Goal: Task Accomplishment & Management: Manage account settings

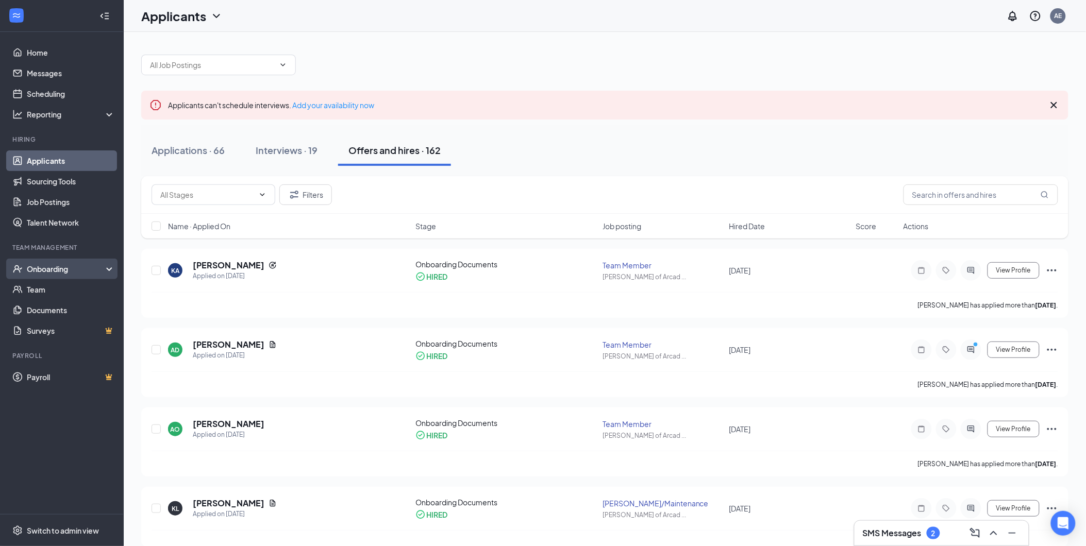
click at [81, 267] on div "Onboarding" at bounding box center [66, 269] width 79 height 10
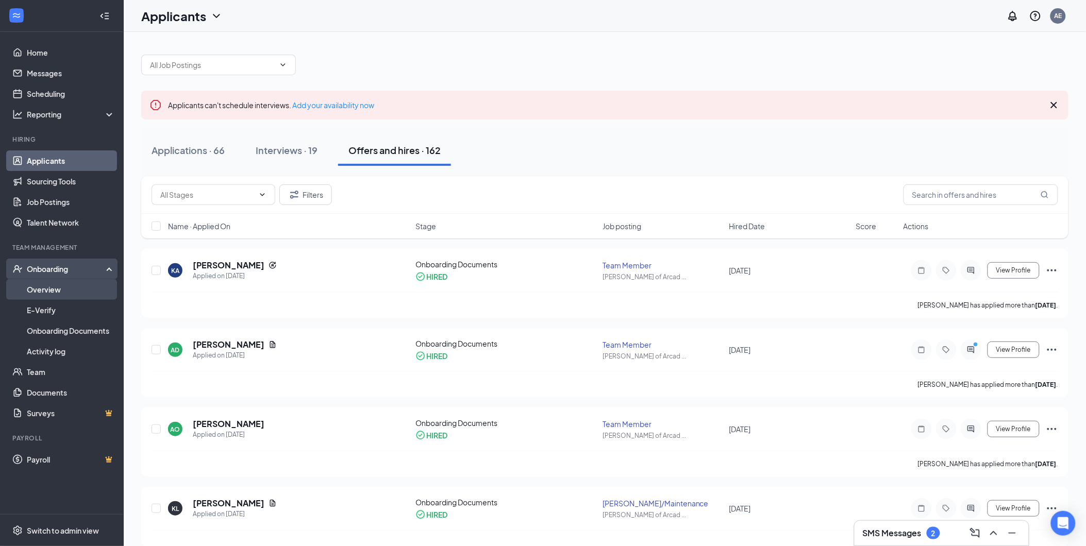
click at [80, 285] on link "Overview" at bounding box center [71, 289] width 88 height 21
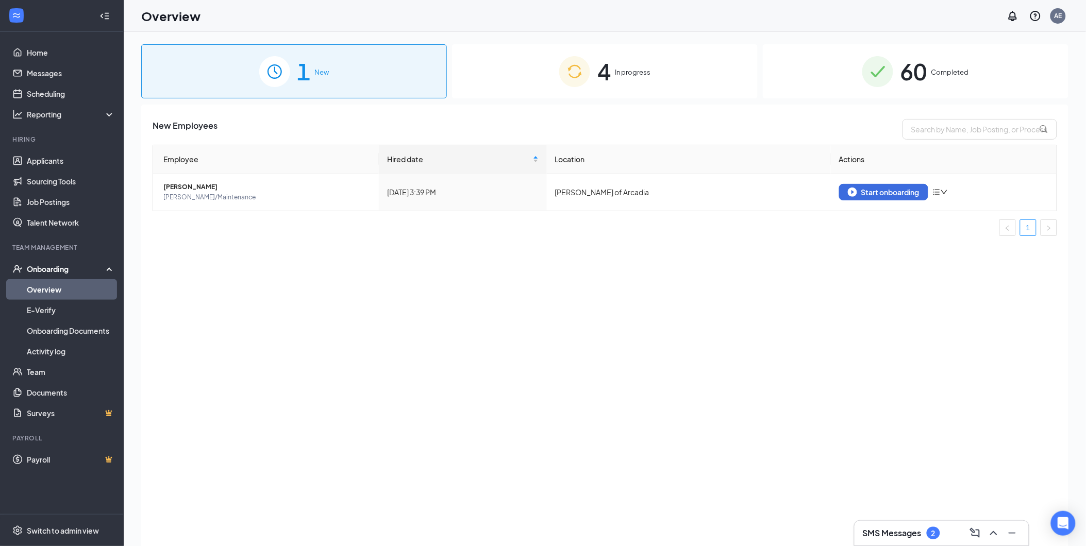
click at [60, 270] on div "Onboarding" at bounding box center [66, 269] width 79 height 10
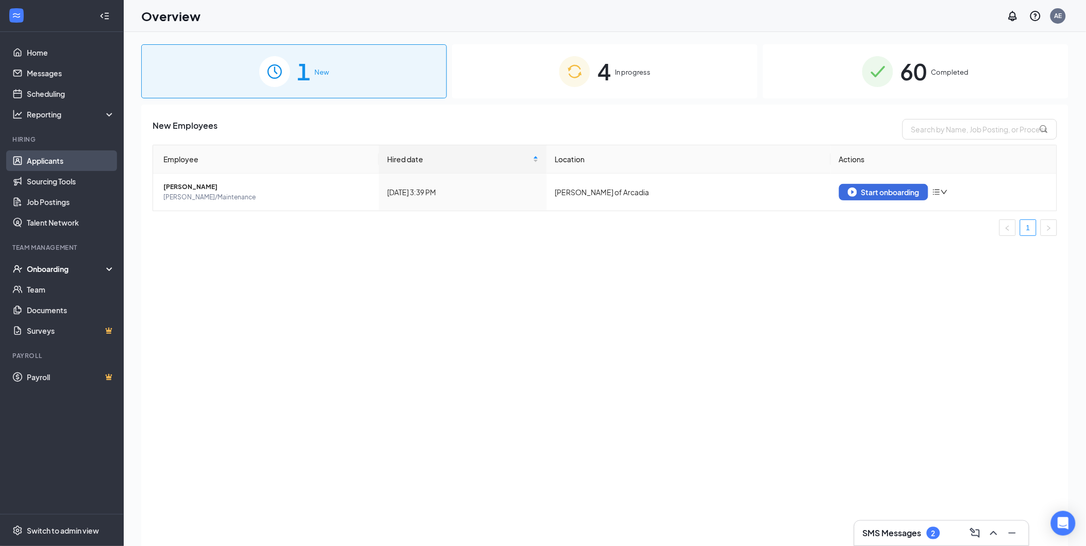
click at [73, 160] on link "Applicants" at bounding box center [71, 161] width 88 height 21
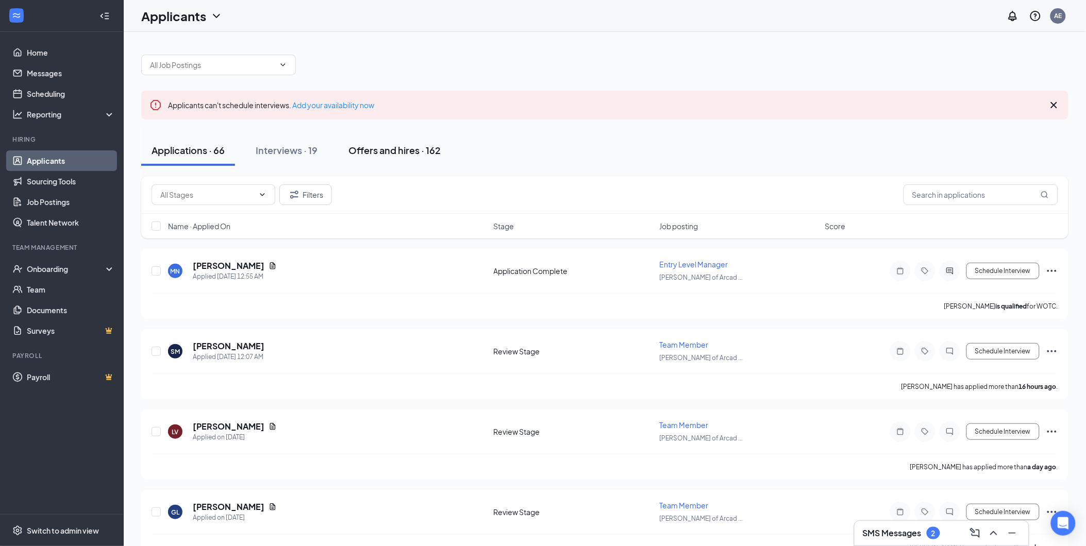
click at [396, 151] on div "Offers and hires · 162" at bounding box center [395, 150] width 92 height 13
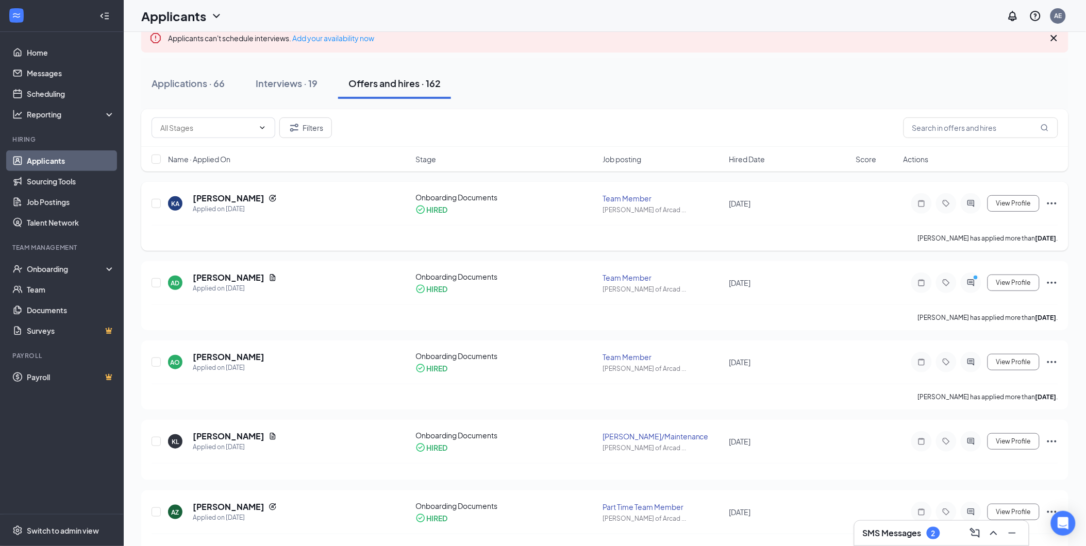
scroll to position [172, 0]
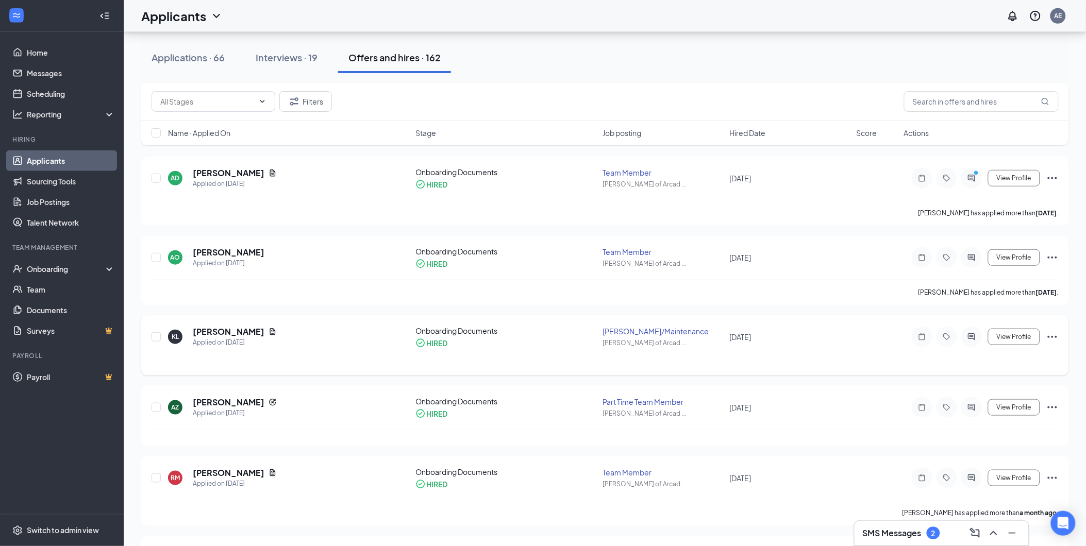
click at [1050, 336] on icon "Ellipses" at bounding box center [1053, 337] width 12 height 12
click at [978, 441] on p "Move to stage" at bounding box center [1005, 446] width 89 height 10
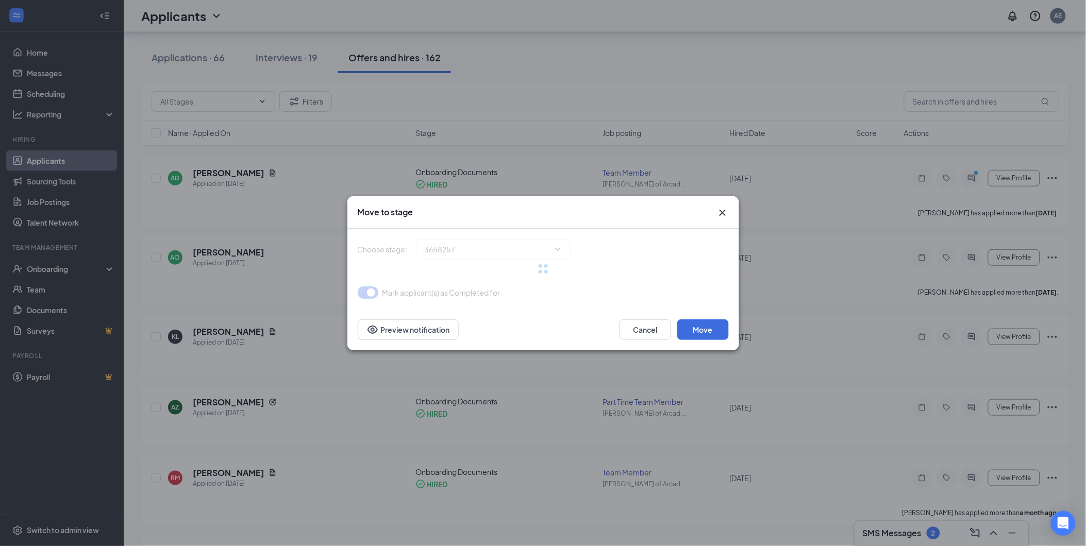
type input "Onboarding Documents (current stage)"
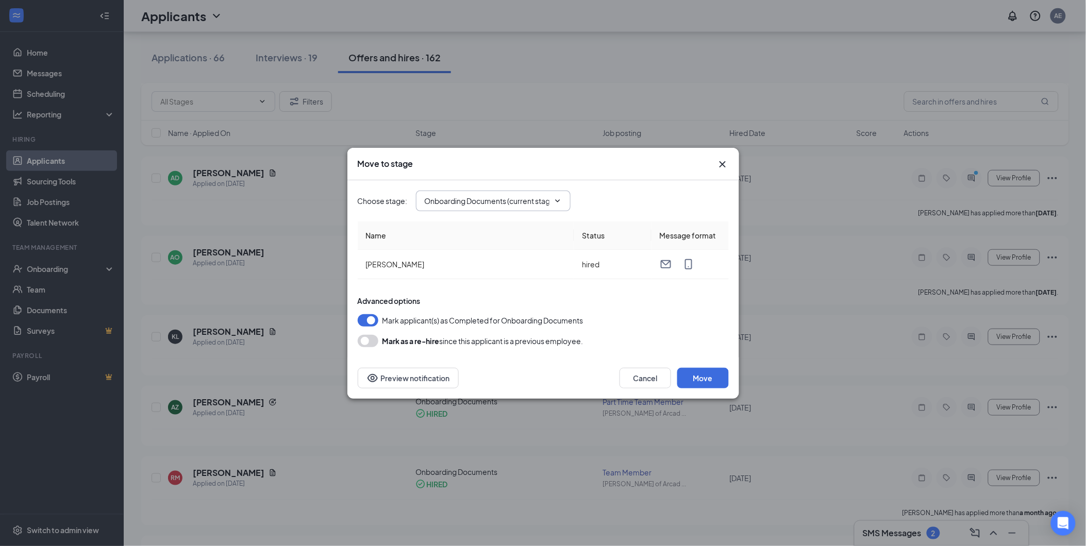
click at [560, 204] on icon "ChevronDown" at bounding box center [558, 201] width 8 height 8
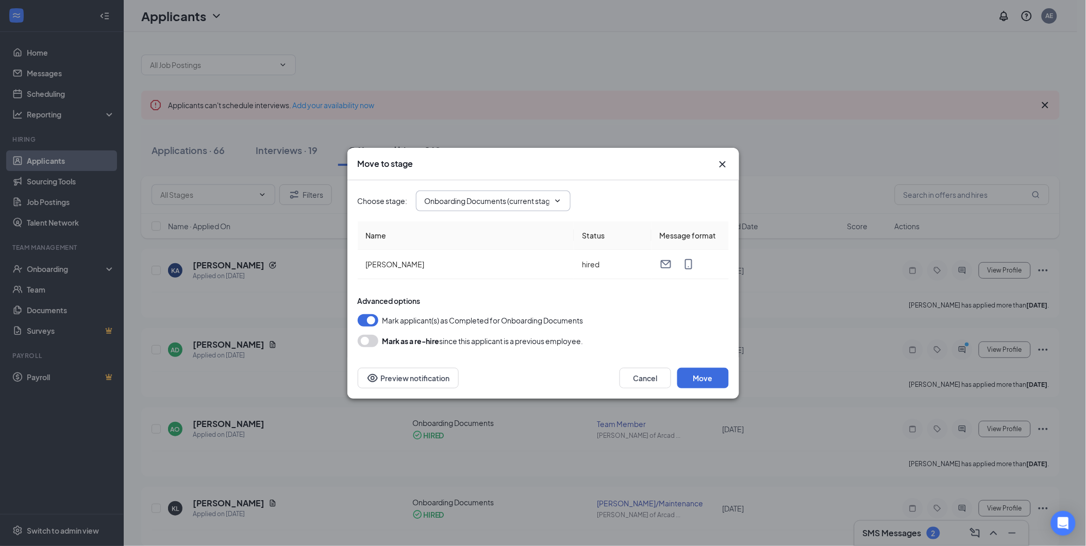
click at [724, 163] on icon "Cross" at bounding box center [722, 164] width 6 height 6
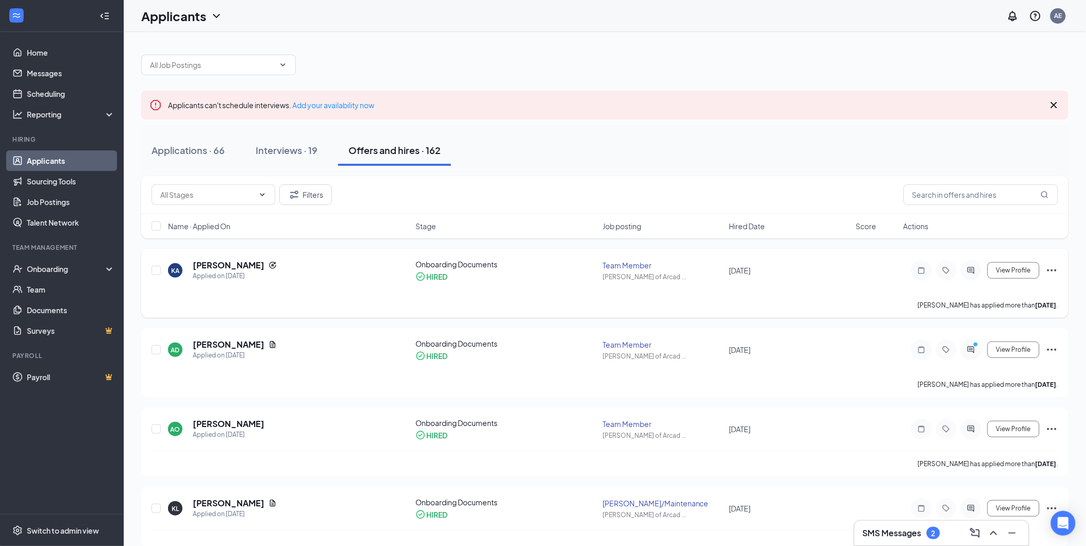
scroll to position [229, 0]
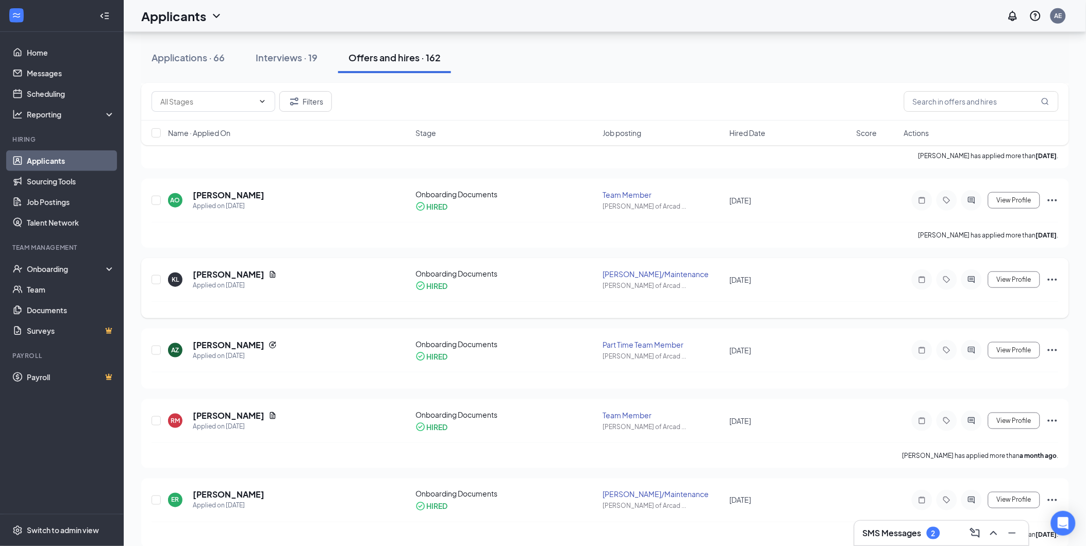
click at [649, 272] on div "[PERSON_NAME]/Maintenance" at bounding box center [663, 274] width 121 height 10
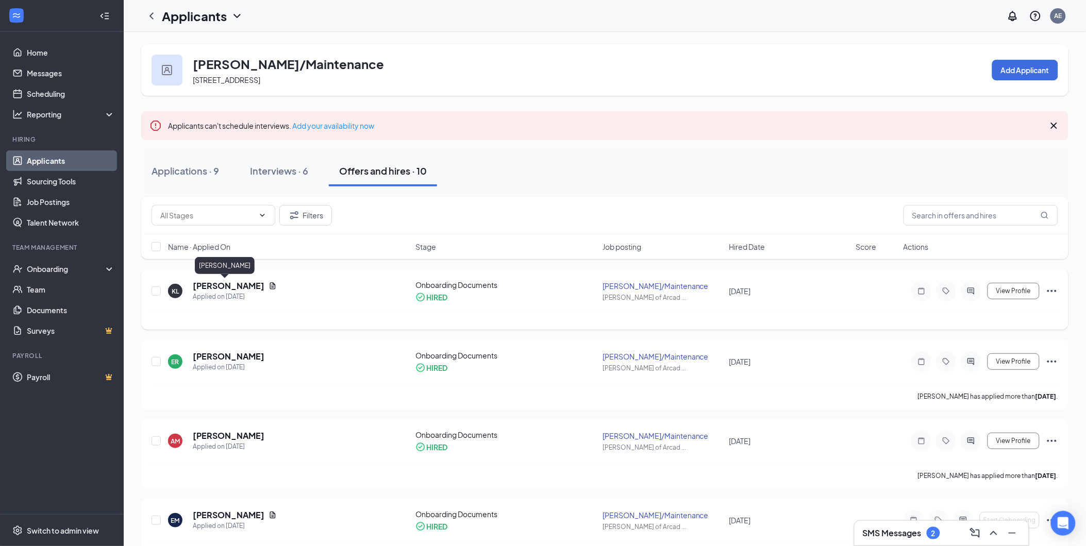
click at [230, 280] on h5 "[PERSON_NAME]" at bounding box center [229, 285] width 72 height 11
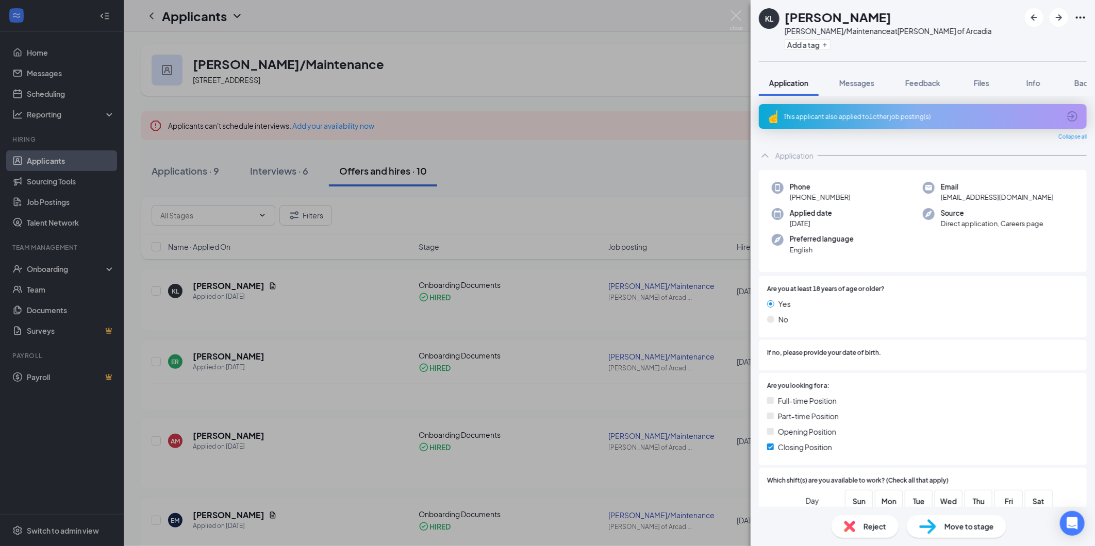
click at [929, 522] on img at bounding box center [927, 527] width 17 height 15
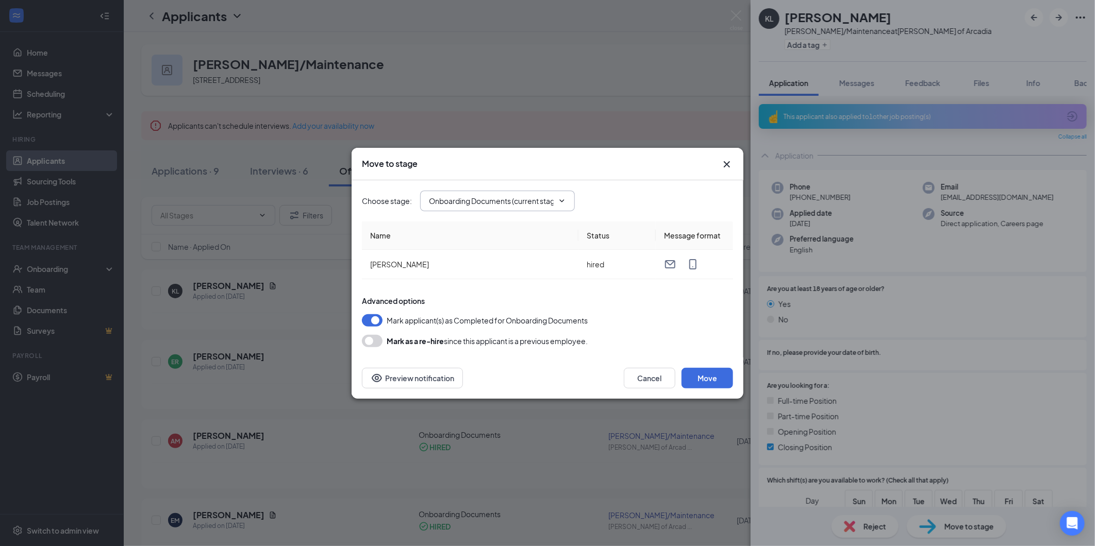
click at [567, 204] on span "Onboarding Documents (current stage)" at bounding box center [497, 201] width 155 height 21
click at [672, 111] on div "Move to stage Choose stage : Onboarding Documents (current stage) Name Status M…" at bounding box center [547, 273] width 1095 height 546
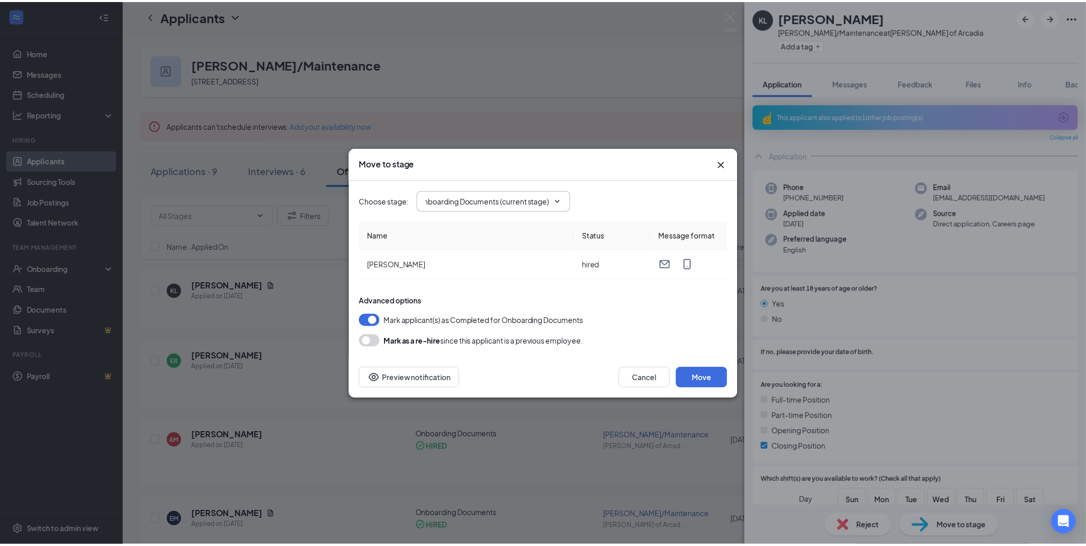
scroll to position [0, 0]
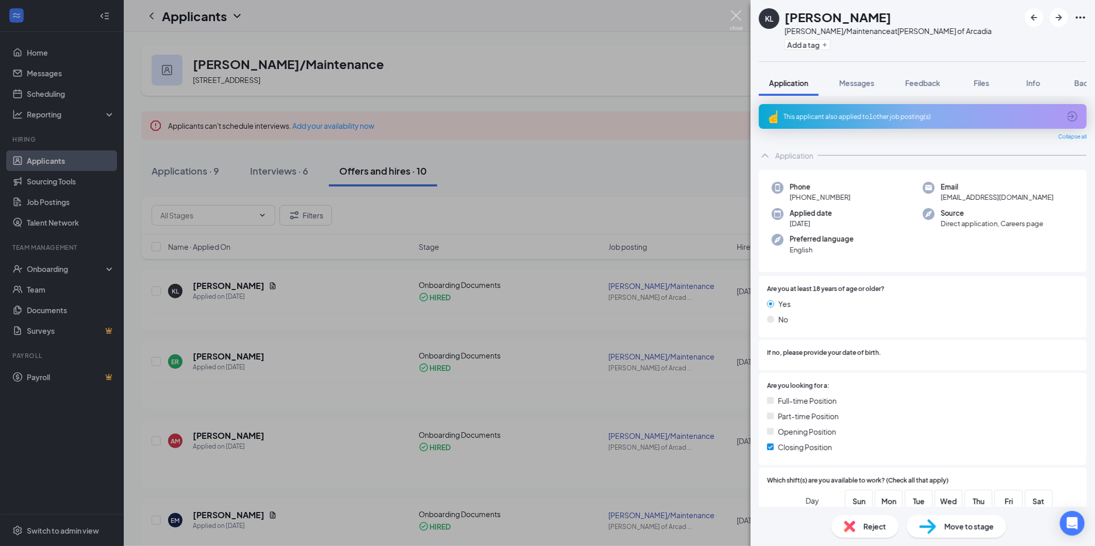
click at [741, 24] on img at bounding box center [736, 20] width 13 height 20
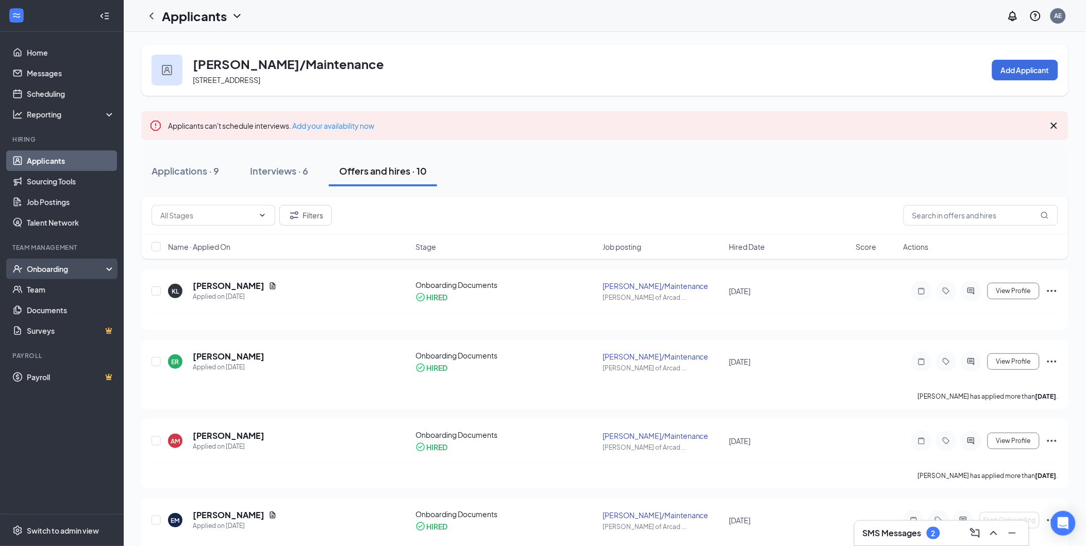
click at [68, 267] on div "Onboarding" at bounding box center [66, 269] width 79 height 10
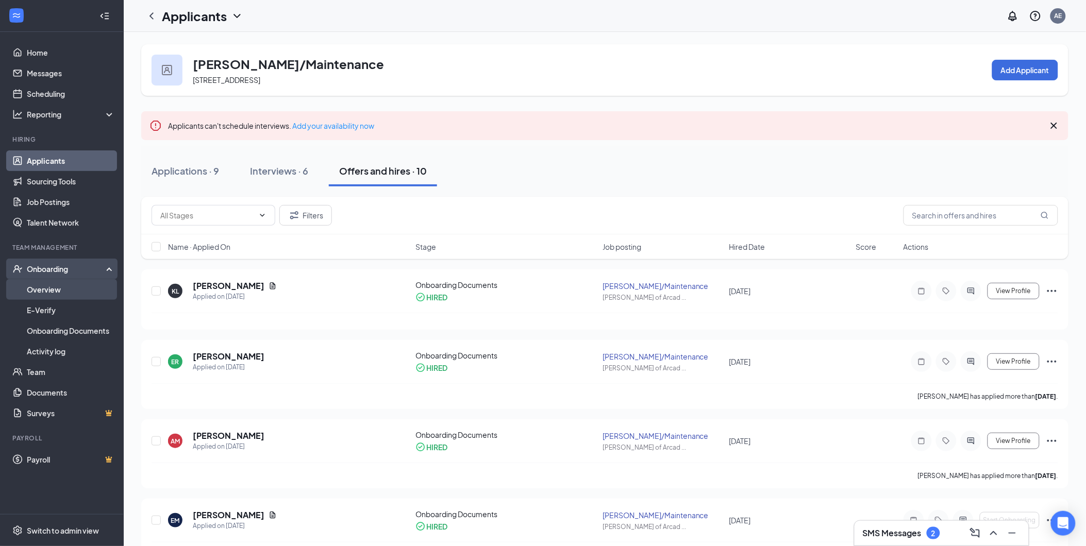
click at [73, 287] on link "Overview" at bounding box center [71, 289] width 88 height 21
